Goal: Transaction & Acquisition: Purchase product/service

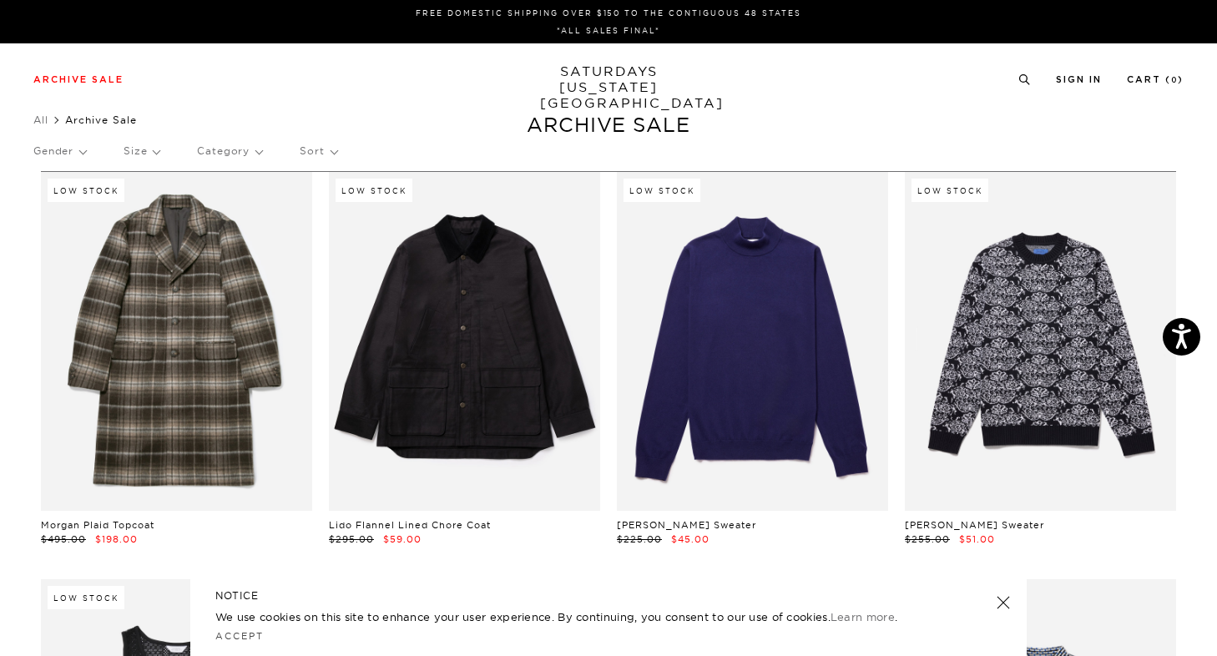
click at [56, 149] on p "Gender" at bounding box center [59, 151] width 53 height 38
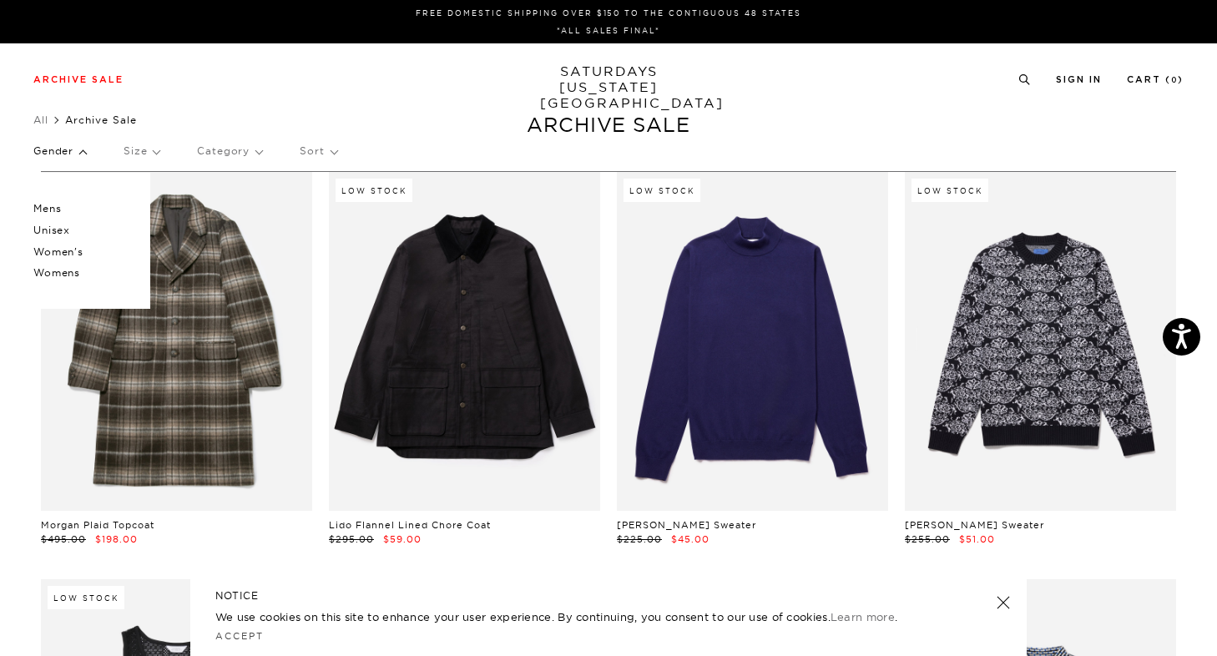
click at [53, 209] on p "Mens" at bounding box center [83, 209] width 100 height 22
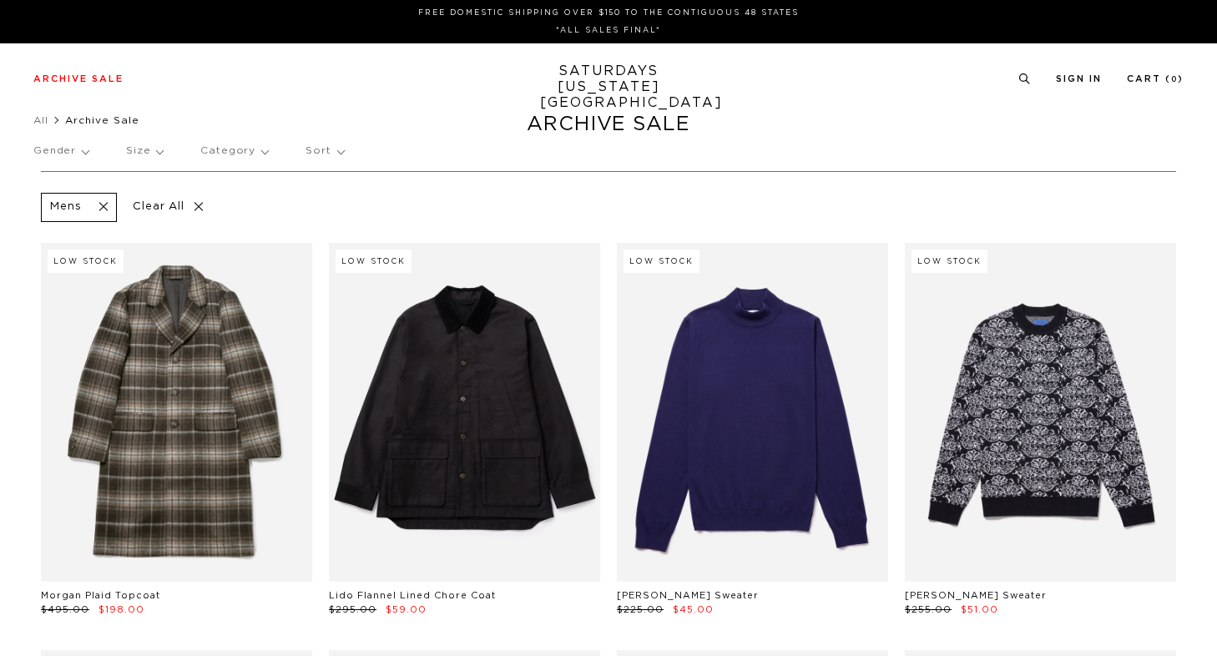
click at [138, 154] on p "Size" at bounding box center [144, 151] width 37 height 38
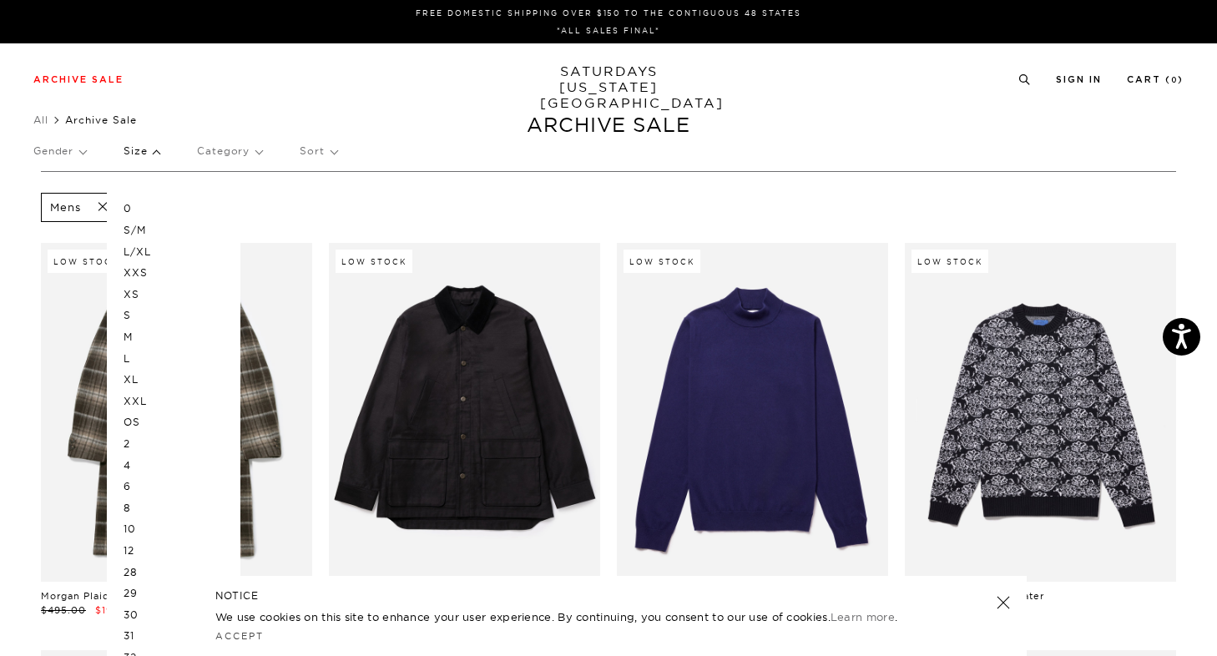
click at [135, 292] on p "XS" at bounding box center [174, 295] width 100 height 22
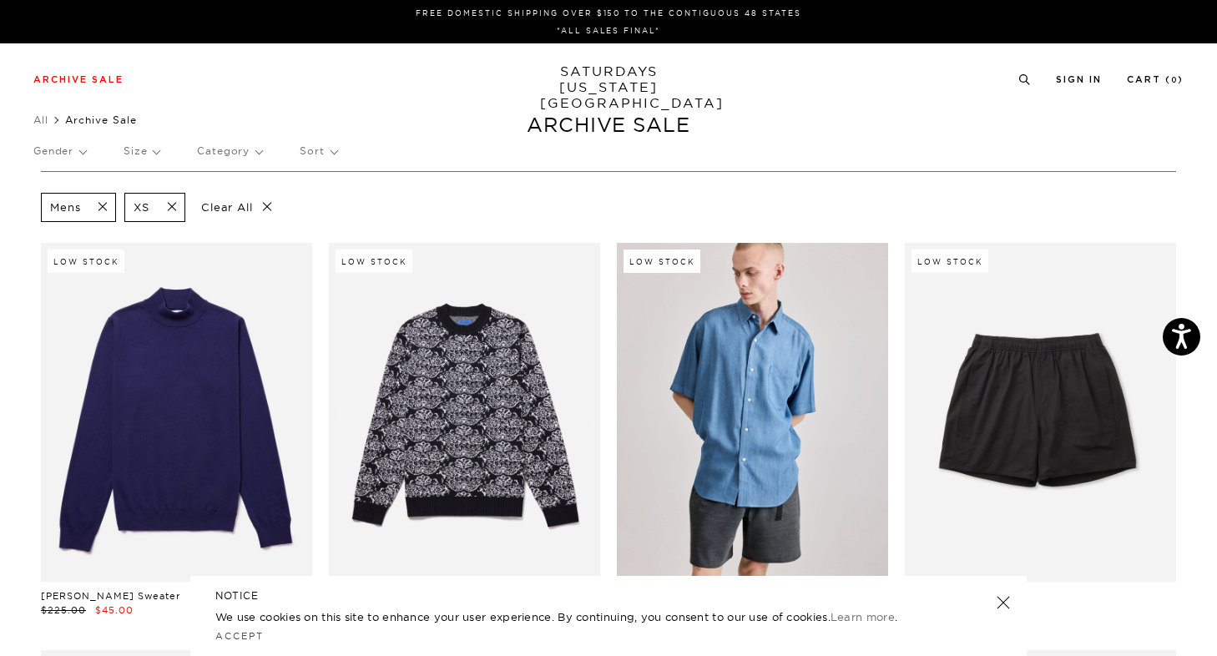
click at [313, 146] on p "Sort" at bounding box center [318, 151] width 37 height 38
click at [367, 252] on p "Price (Lowest-highest)" at bounding box center [364, 252] width 128 height 22
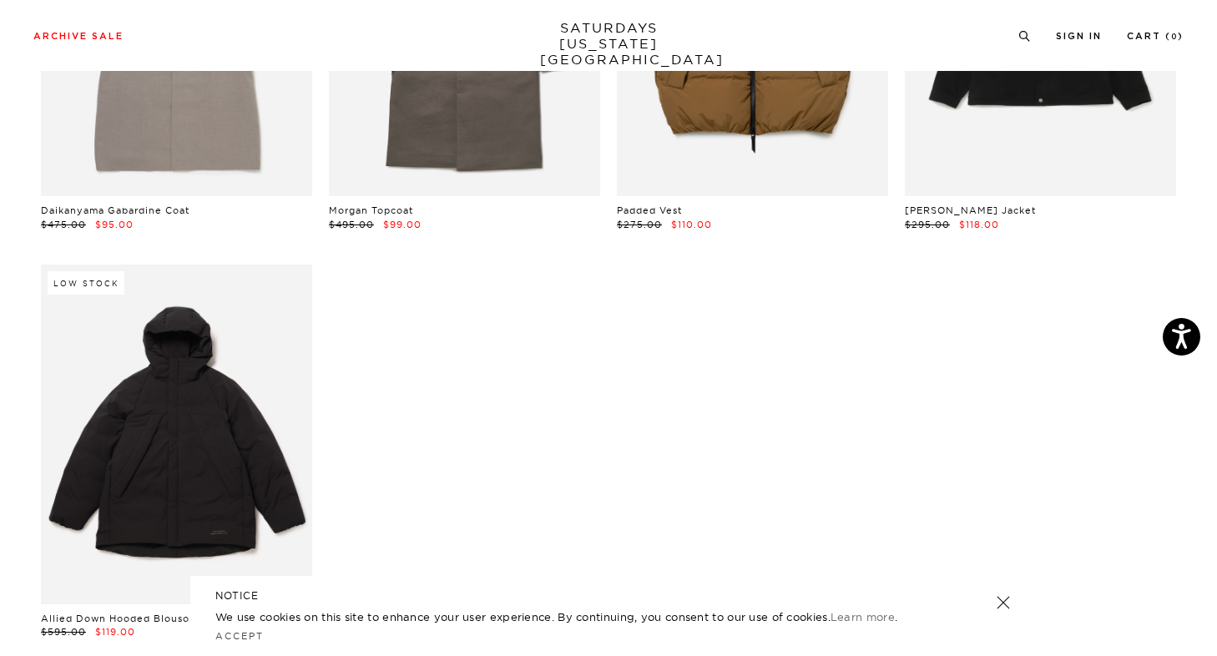
scroll to position [10492, 10]
